Goal: Task Accomplishment & Management: Use online tool/utility

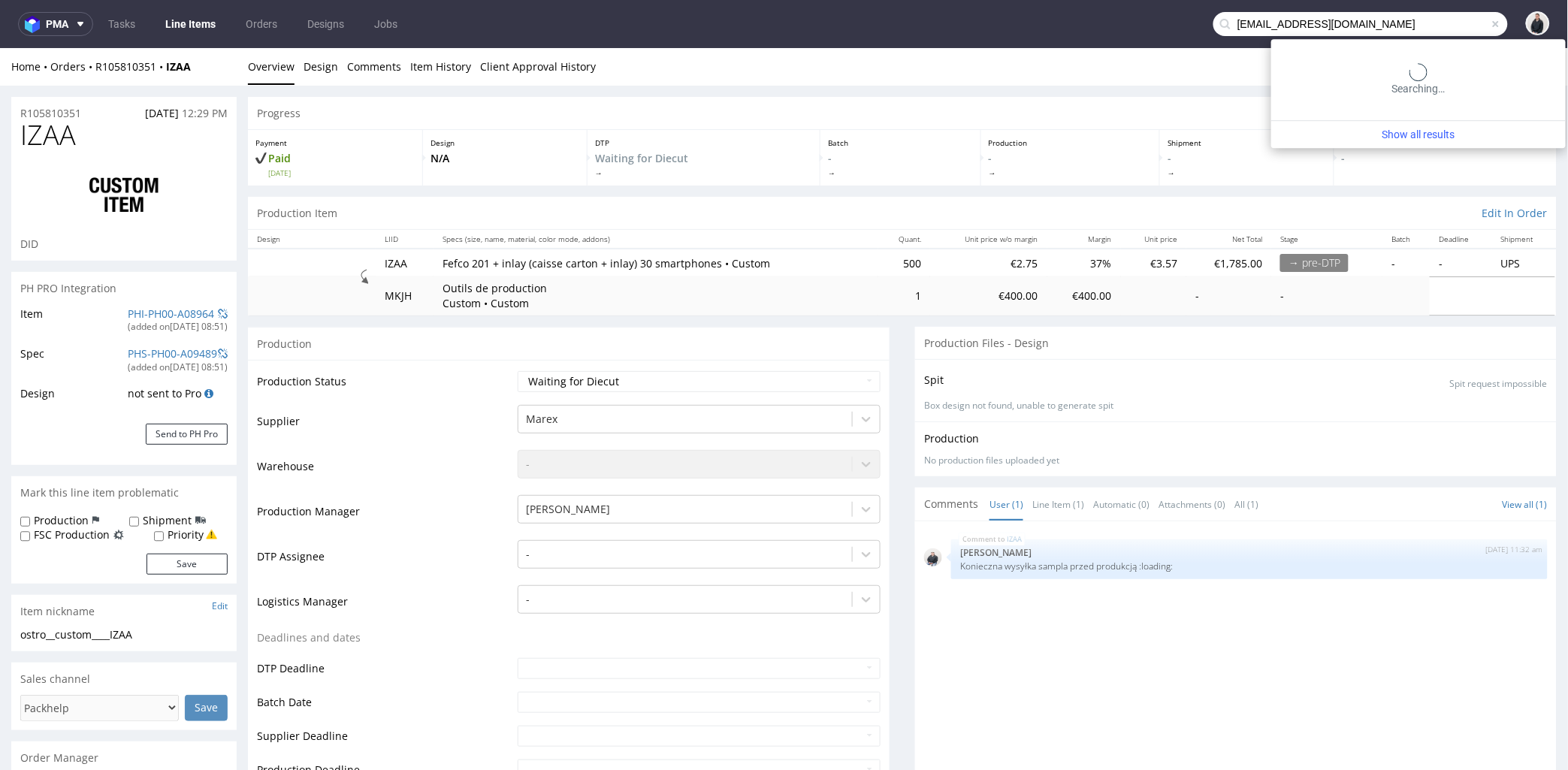
scroll to position [584, 0]
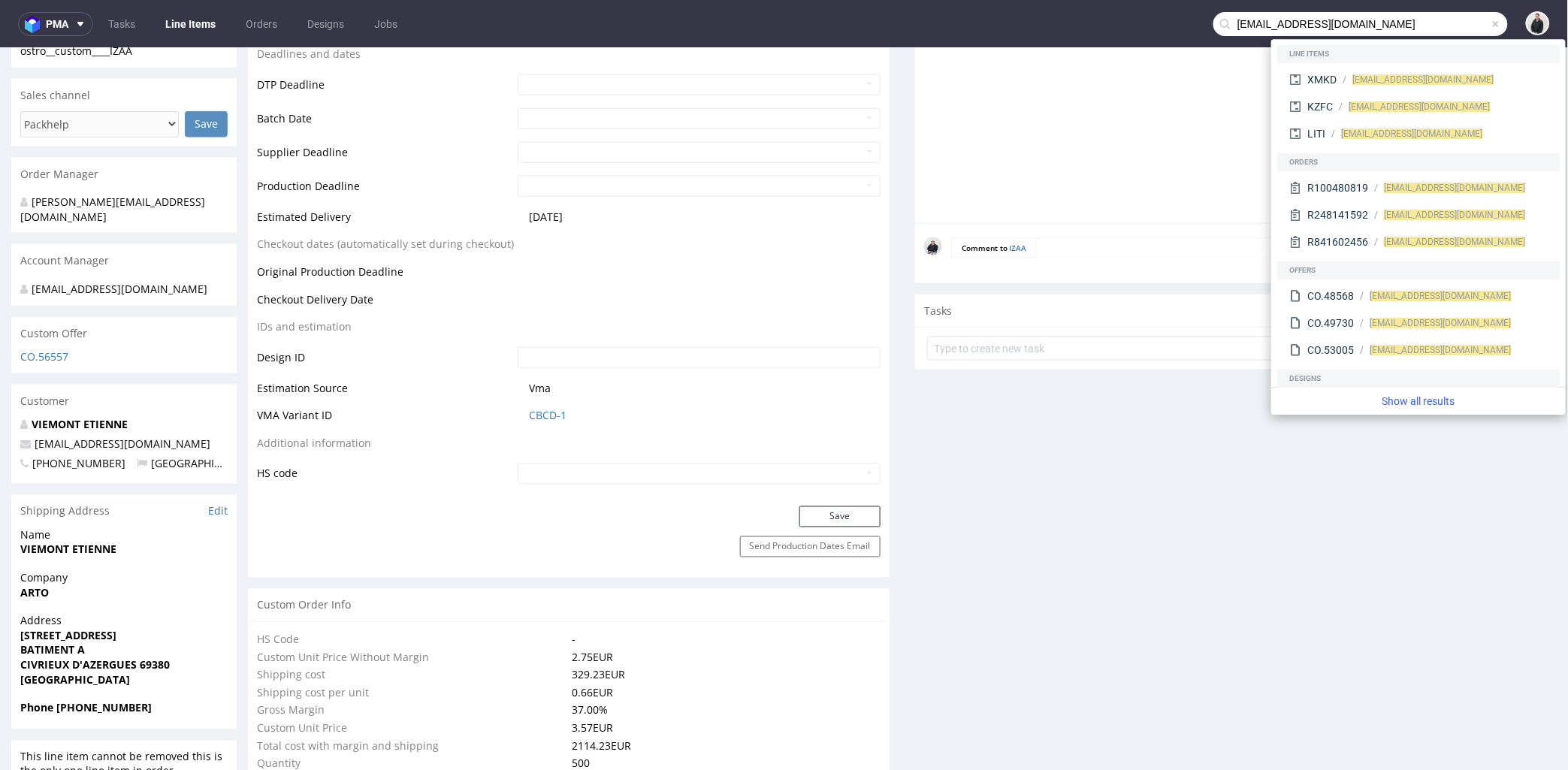
type input "[EMAIL_ADDRESS][DOMAIN_NAME]"
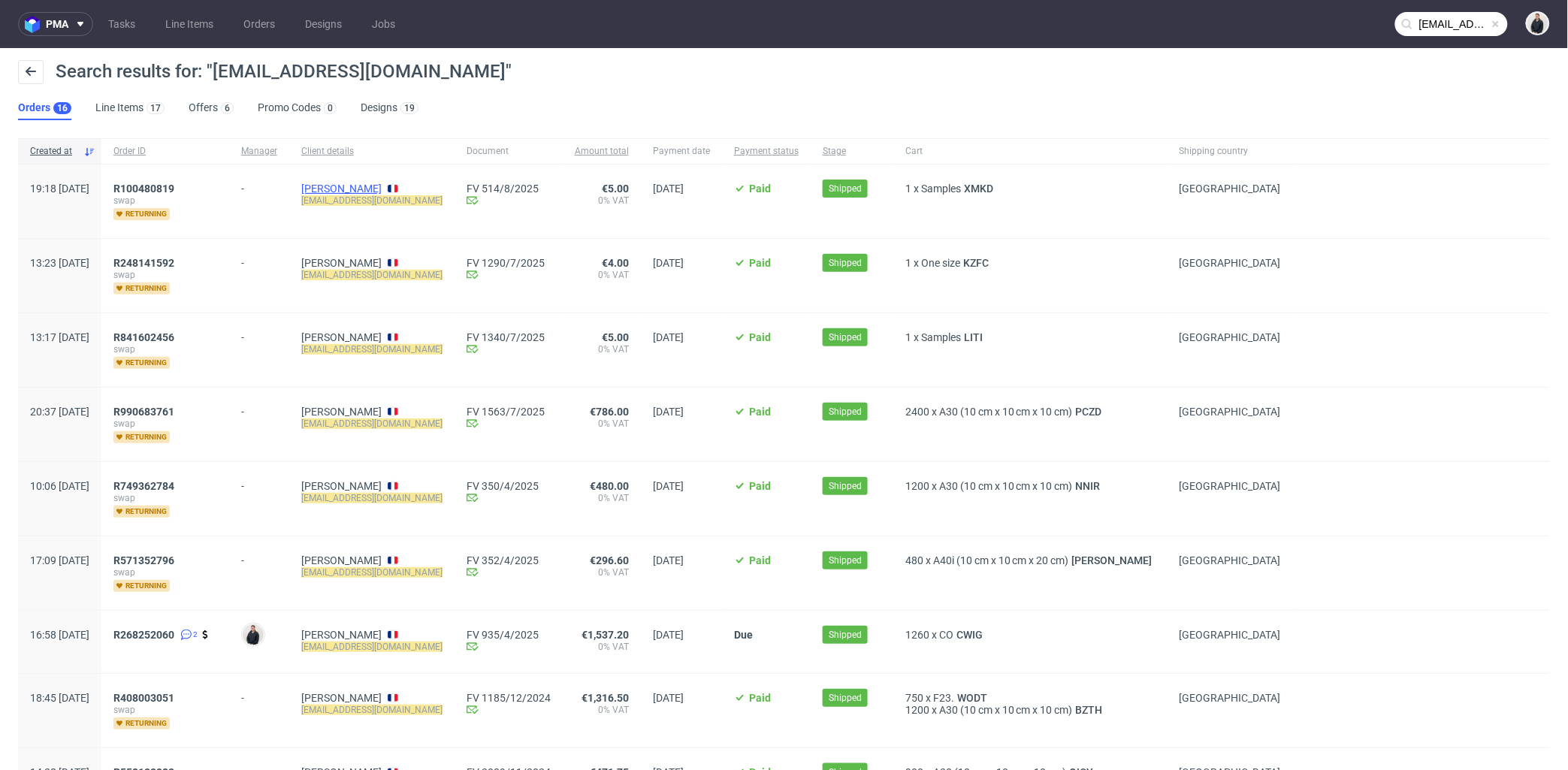
click at [382, 186] on link "[PERSON_NAME]" at bounding box center [342, 188] width 81 height 12
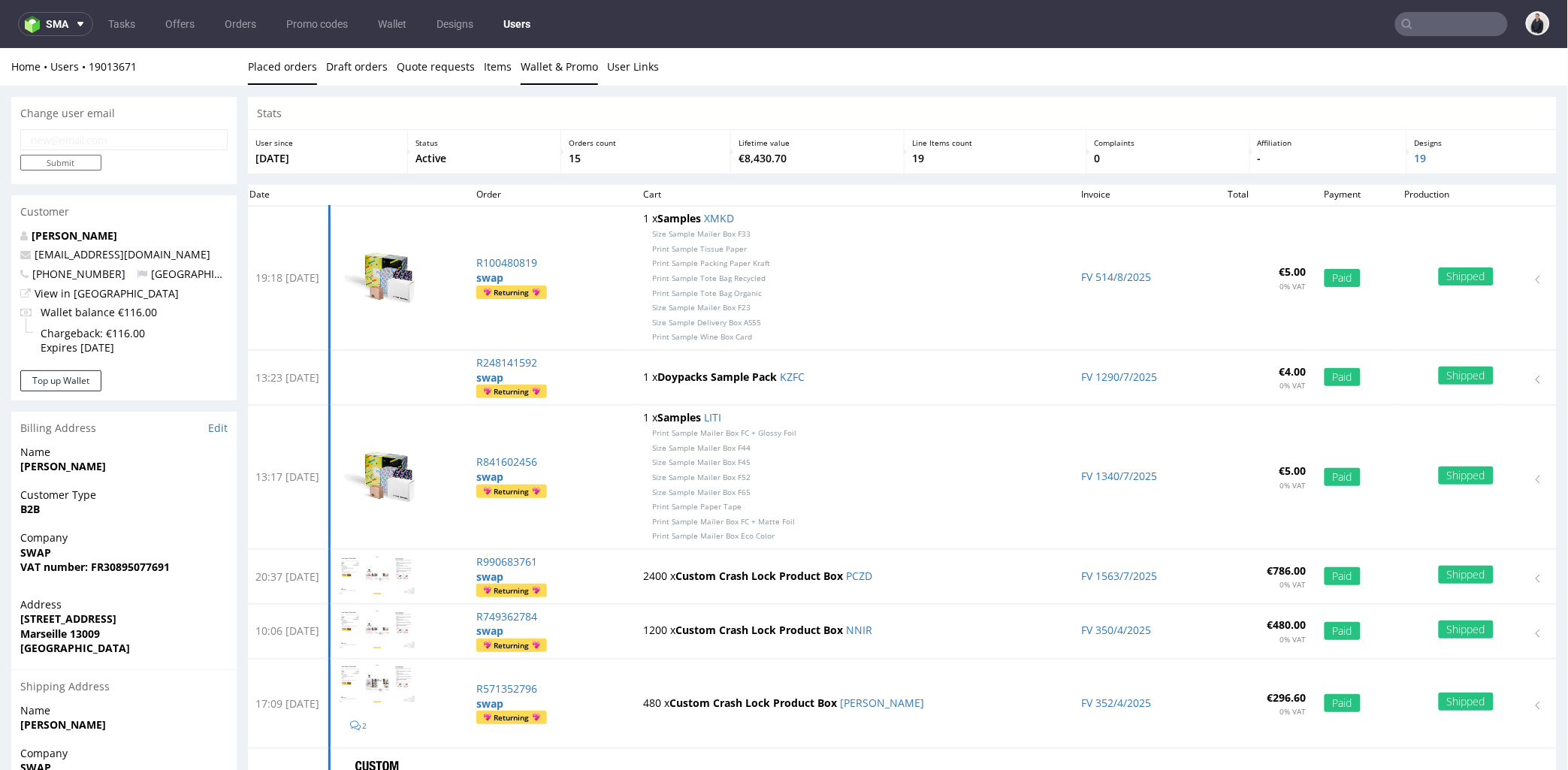
click at [542, 48] on link "Wallet & Promo" at bounding box center [559, 65] width 77 height 37
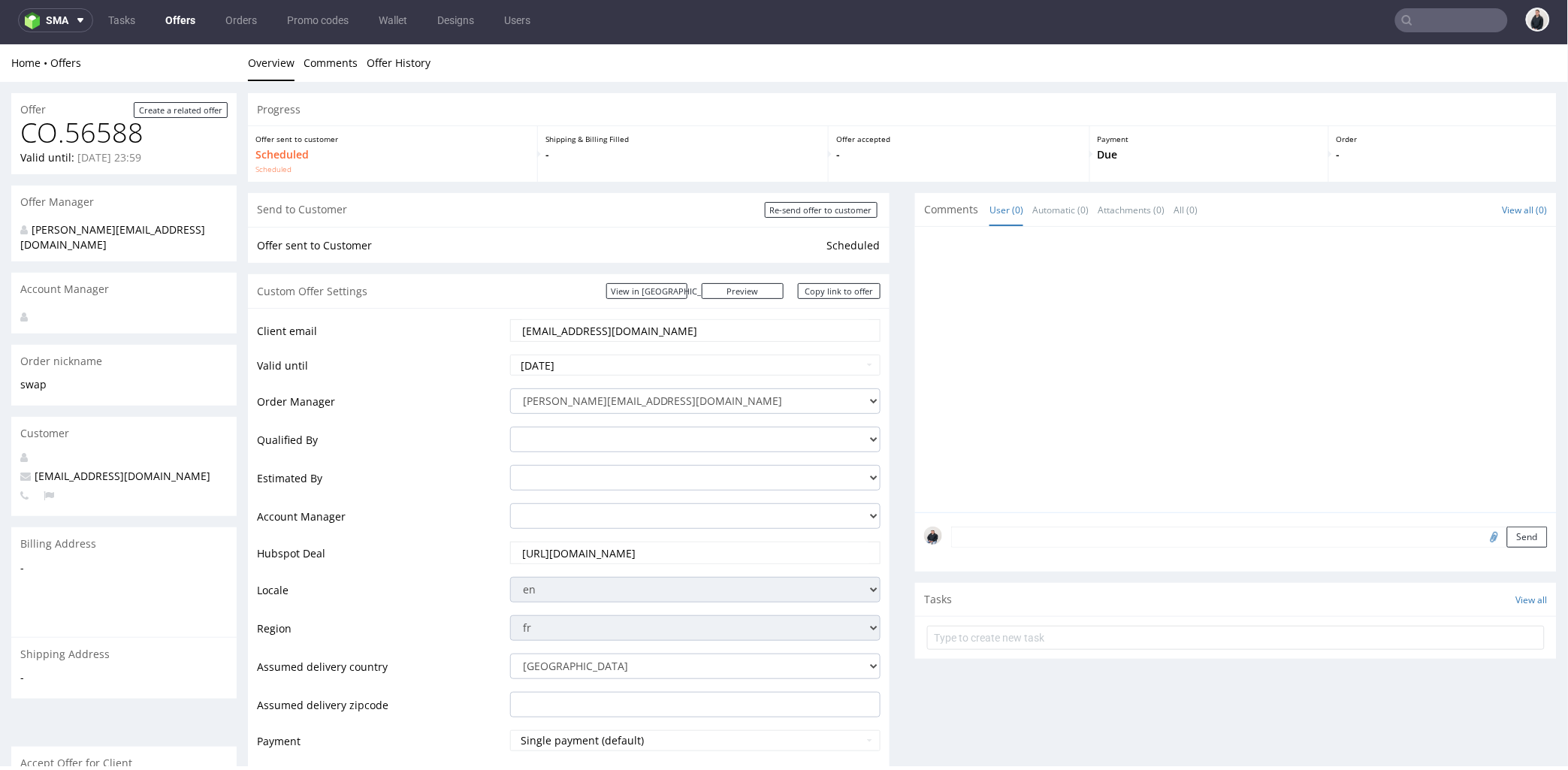
scroll to position [500, 0]
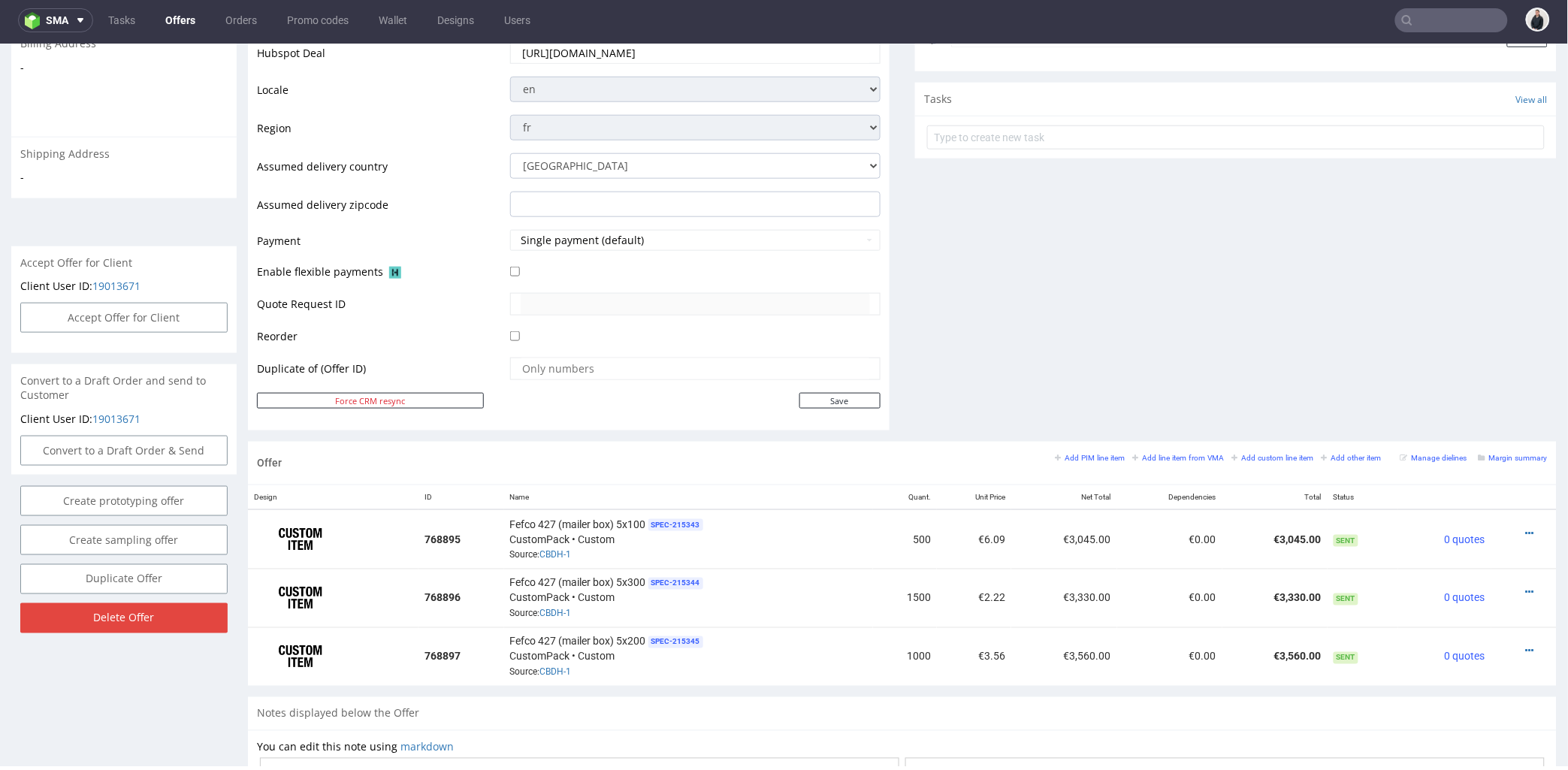
click at [1025, 339] on div "Comments User (0) Automatic (0) Attachments (0) All (0) View all (0) Send Tasks…" at bounding box center [1236, 65] width 642 height 748
click at [1070, 467] on div "Add PIM line item Add line item from VMA Add custom line item Add other item Ma…" at bounding box center [1301, 463] width 492 height 25
click at [1073, 454] on small "Add PIM line item" at bounding box center [1090, 456] width 70 height 8
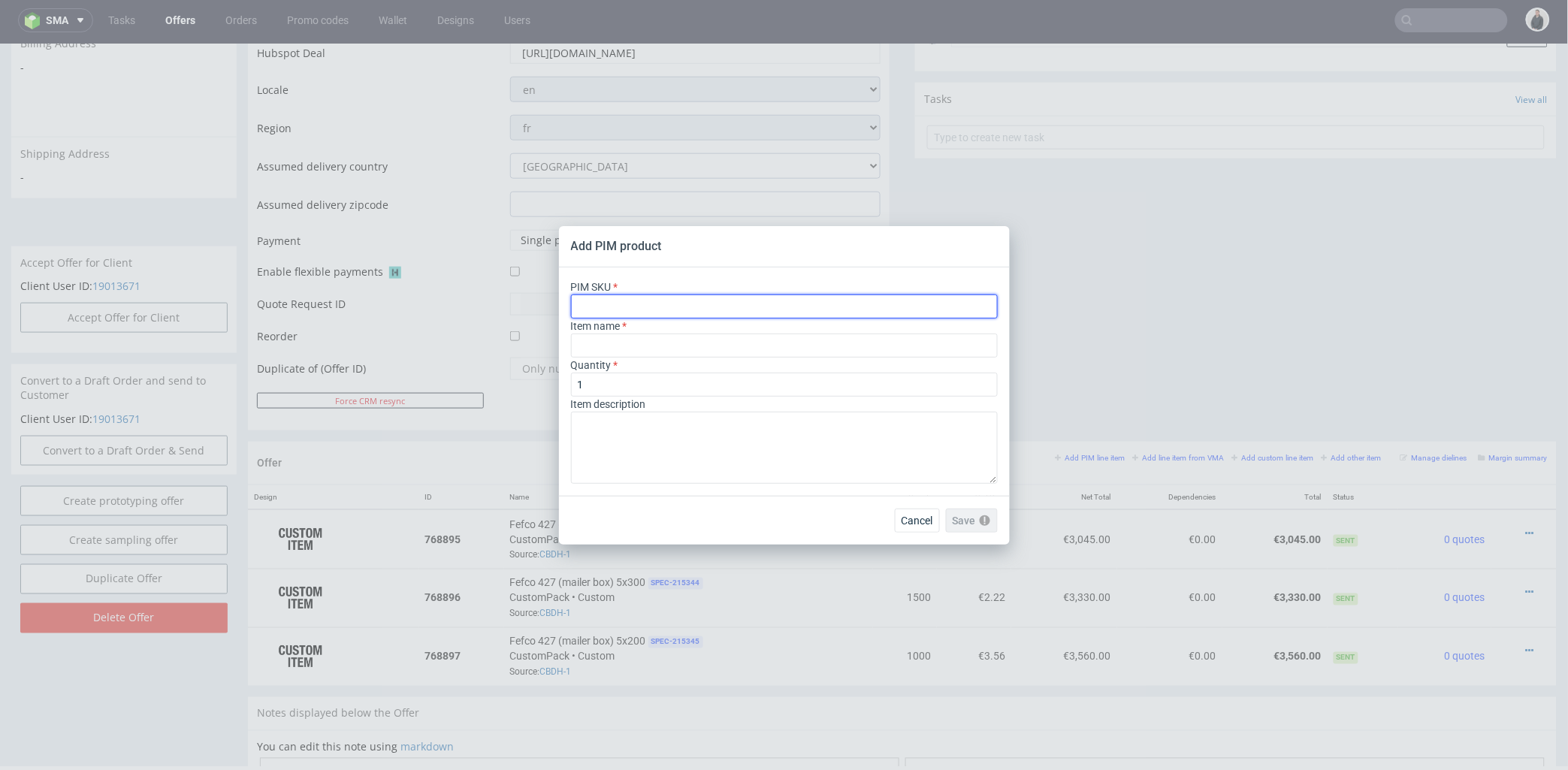
drag, startPoint x: 656, startPoint y: 294, endPoint x: 656, endPoint y: 302, distance: 8.0
click at [656, 294] on input "text" at bounding box center [784, 306] width 427 height 24
paste input "box--mailer-box--45--cardboard-coated-white-inside--print-color-hd--foil-glossy"
type input "box--mailer-box--45--cardboard-coated-white-inside--print-color-hd--foil-glossy"
type input "Mailer Box"
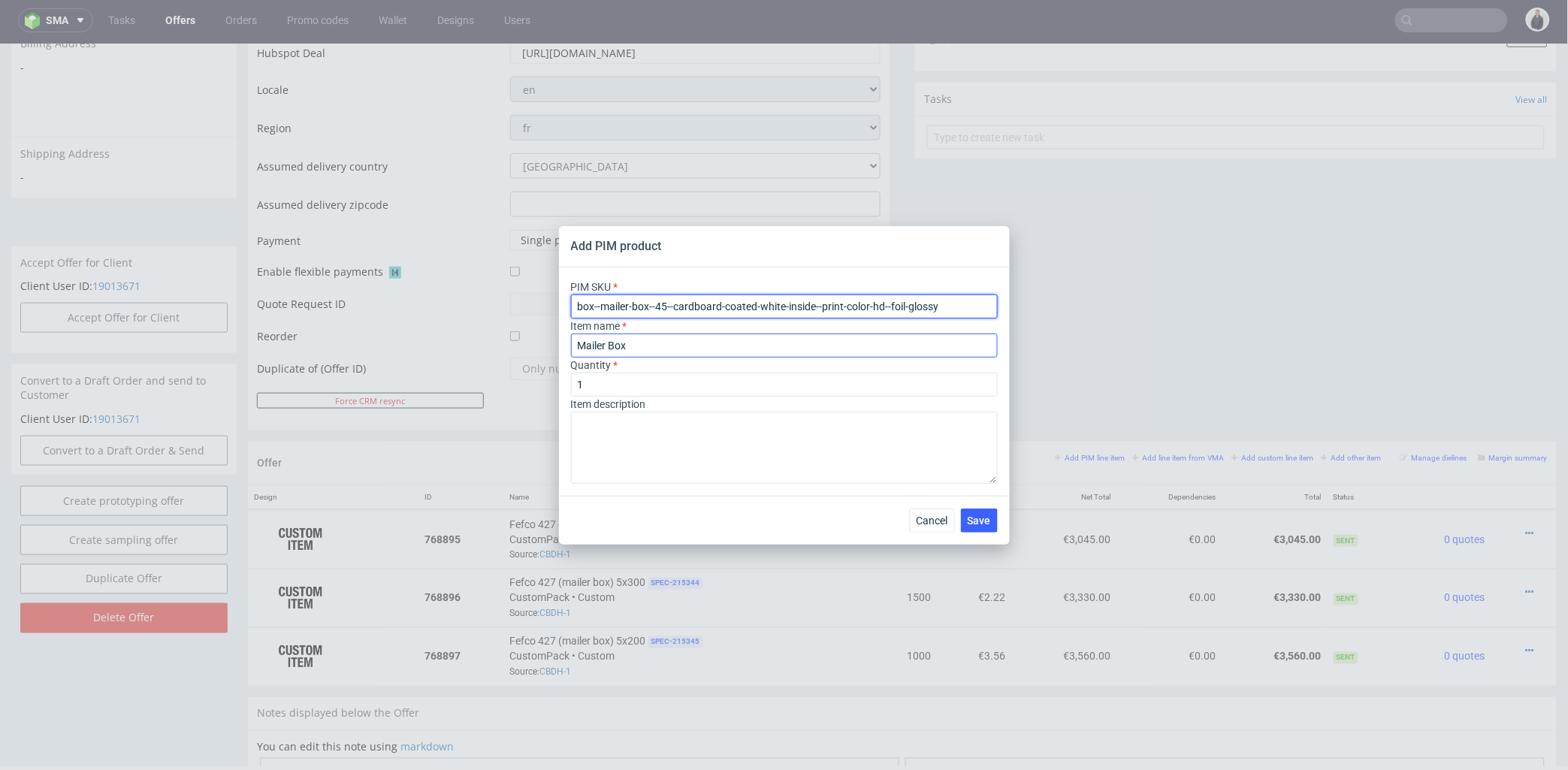
type input "box--mailer-box--45--cardboard-coated-white-inside--print-color-hd--foil-glossy"
click at [648, 346] on input "Mailer Box" at bounding box center [784, 345] width 427 height 24
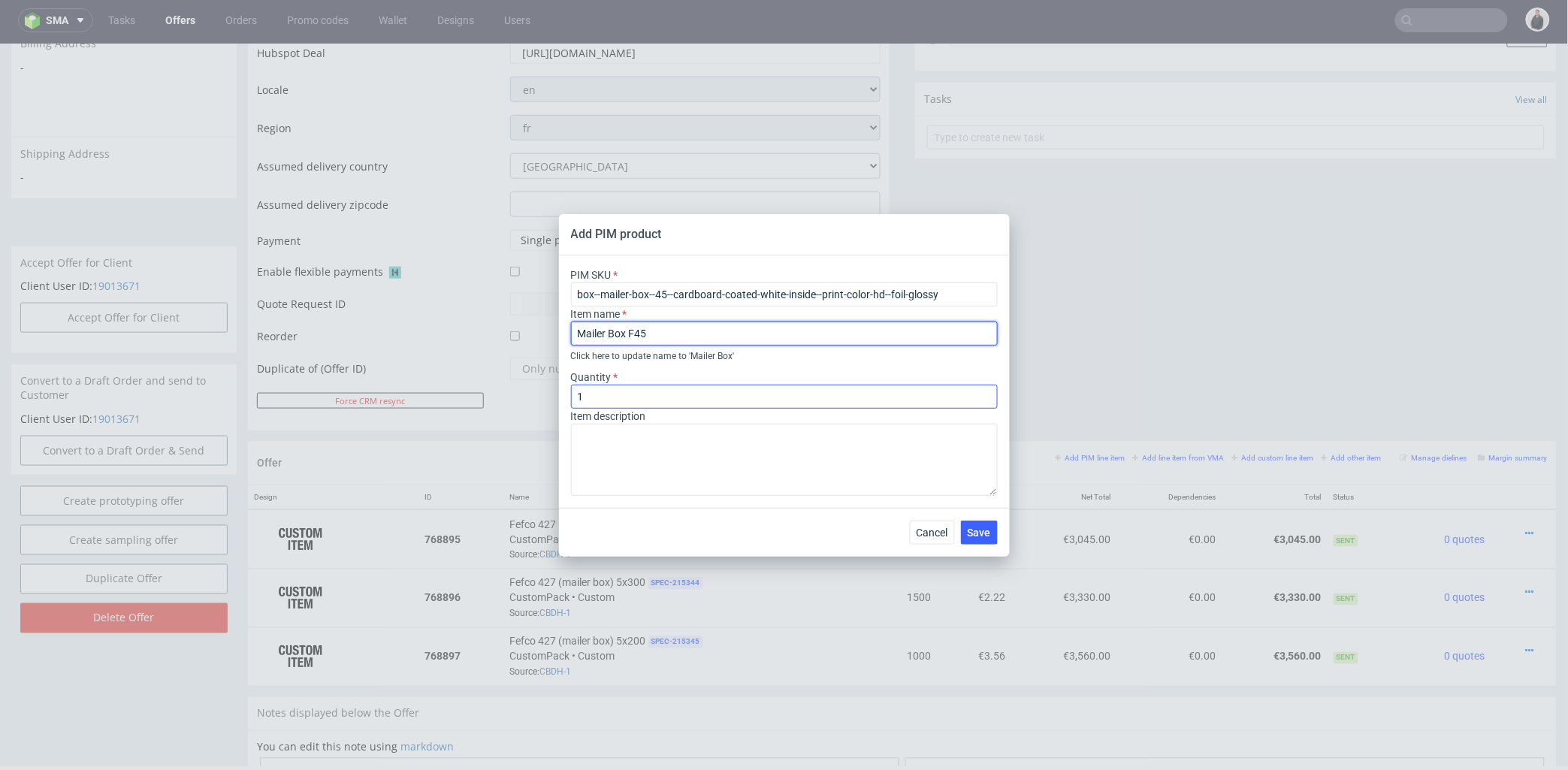
type input "Mailer Box F45"
drag, startPoint x: 605, startPoint y: 393, endPoint x: 550, endPoint y: 395, distance: 55.0
click at [550, 395] on div "Add PIM product PIM SKU box--mailer-box--45--cardboard-coated-white-inside--pri…" at bounding box center [784, 385] width 1568 height 770
type input "30"
click at [840, 377] on div "Quantity 30" at bounding box center [784, 389] width 427 height 39
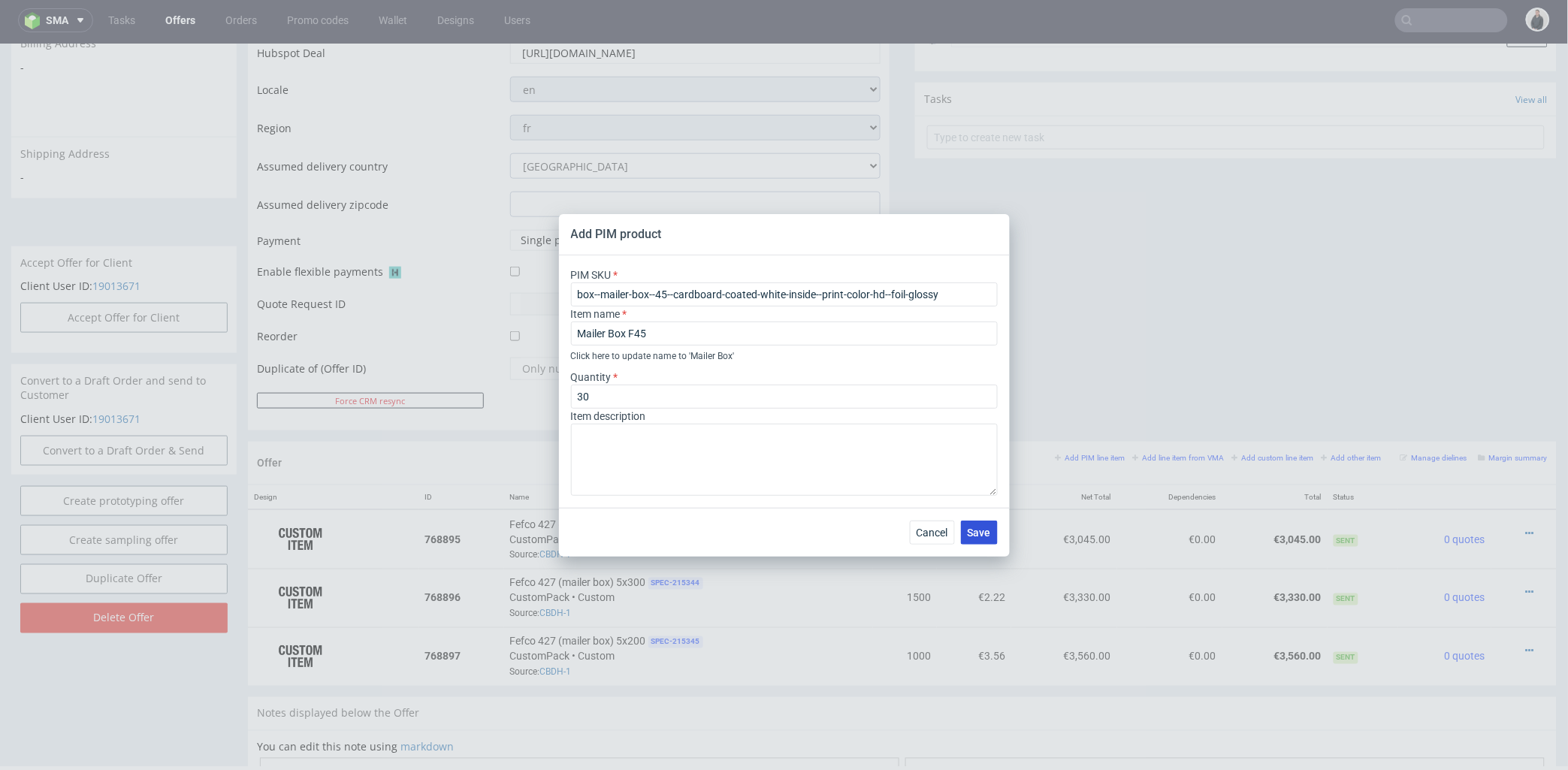
click at [977, 536] on span "Save" at bounding box center [979, 532] width 23 height 11
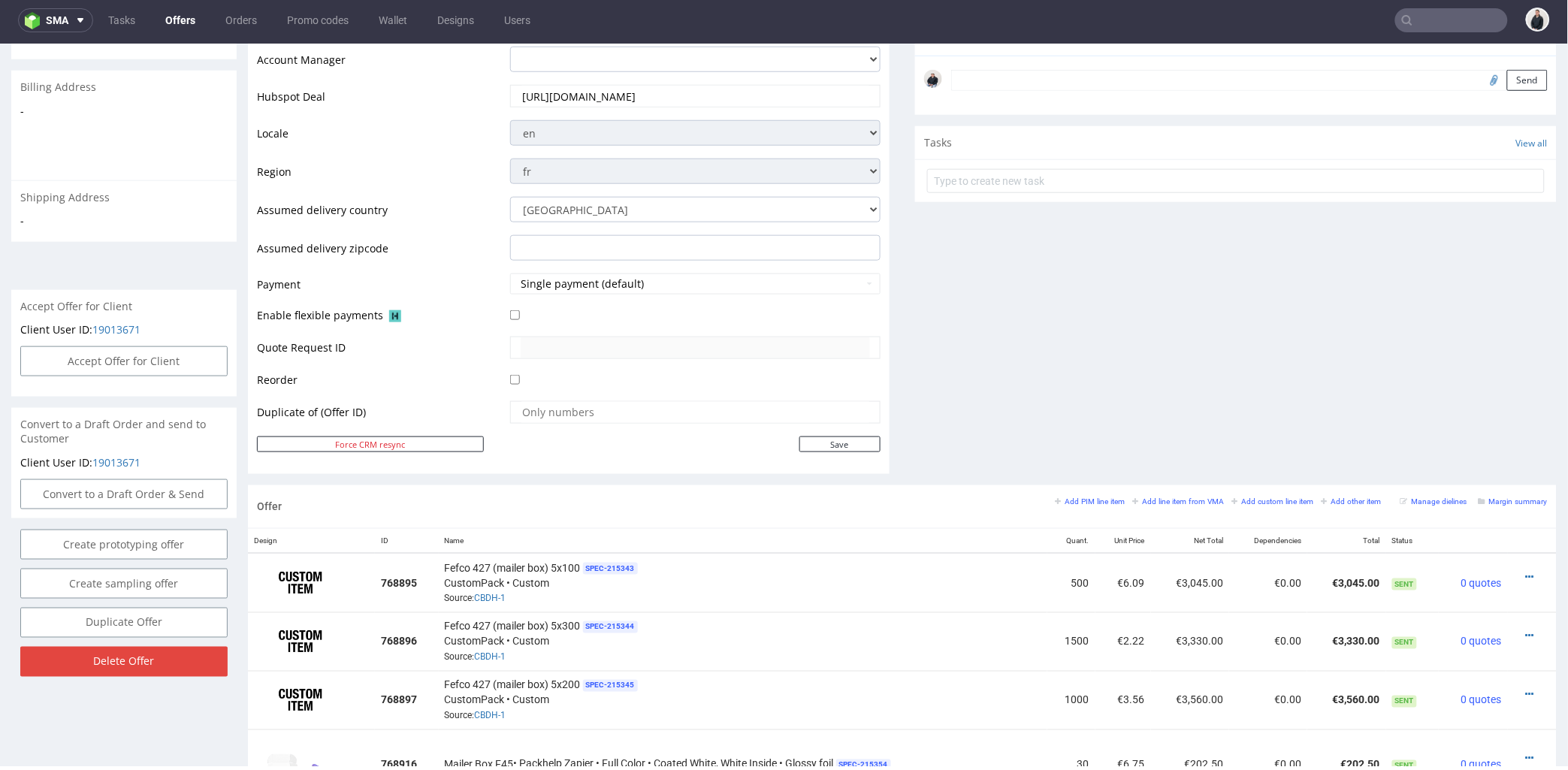
scroll to position [0, 0]
